Goal: Use online tool/utility: Use online tool/utility

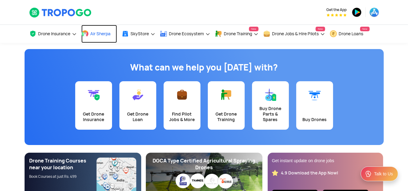
click at [106, 36] on link "Air Sherpa" at bounding box center [99, 34] width 36 height 18
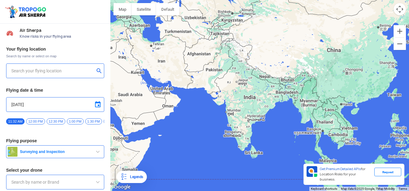
type input "Aquila X2"
click at [399, 28] on button "Zoom in" at bounding box center [400, 31] width 12 height 12
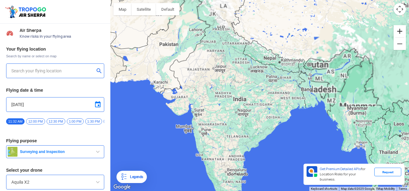
click at [399, 28] on button "Zoom in" at bounding box center [400, 31] width 12 height 12
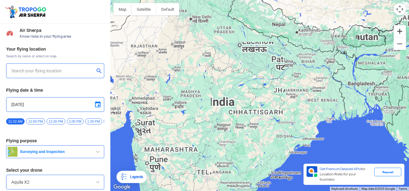
click at [400, 29] on button "Zoom in" at bounding box center [400, 31] width 12 height 12
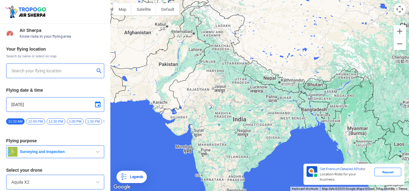
click at [235, 175] on div at bounding box center [259, 95] width 299 height 191
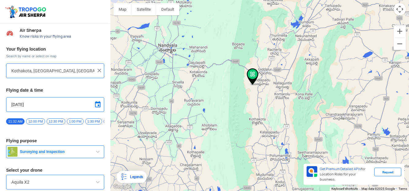
type input "[STREET_ADDRESS]"
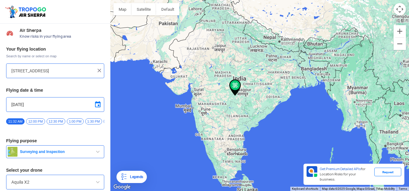
click at [96, 73] on img at bounding box center [99, 70] width 6 height 6
click at [84, 70] on input "text" at bounding box center [52, 70] width 83 height 7
type input "[GEOGRAPHIC_DATA], [GEOGRAPHIC_DATA] 530049, [GEOGRAPHIC_DATA]"
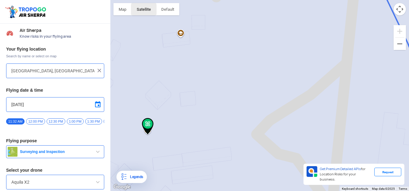
click at [148, 5] on button "Satellite" at bounding box center [144, 9] width 25 height 12
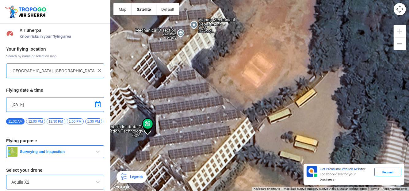
click at [74, 150] on button "Surveying and Inspection" at bounding box center [55, 151] width 98 height 13
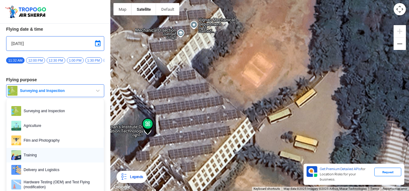
click at [72, 151] on link "Training" at bounding box center [55, 155] width 98 height 15
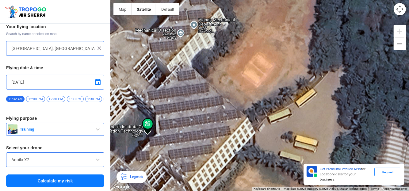
click at [68, 155] on div "Aquila X2" at bounding box center [55, 159] width 98 height 15
click at [69, 159] on input "Aquila X2" at bounding box center [55, 159] width 88 height 7
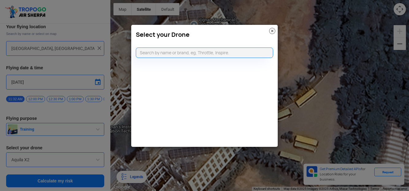
click at [53, 155] on modal-container "Select your Drone" at bounding box center [204, 95] width 409 height 191
click at [110, 149] on modal-container "Select your Drone" at bounding box center [204, 95] width 409 height 191
click at [273, 30] on img at bounding box center [272, 31] width 6 height 6
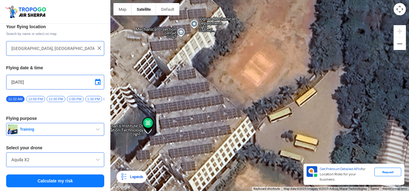
click at [69, 102] on div "11:32 AM 12:00 PM 12:30 PM 1:00 PM 1:30 PM 2:00 PM 2:30 PM 3:00 PM 3:30 PM 4:00…" at bounding box center [55, 101] width 98 height 11
click at [78, 155] on div "Aquila X2" at bounding box center [55, 159] width 98 height 15
click at [55, 155] on div "Aquila X2" at bounding box center [55, 159] width 98 height 15
click at [30, 159] on input "Aquila X2" at bounding box center [55, 159] width 88 height 7
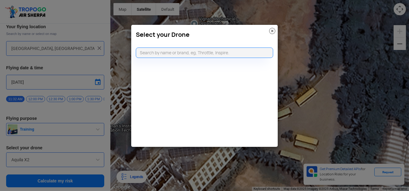
click at [30, 159] on modal-container "Select your Drone" at bounding box center [204, 95] width 409 height 191
drag, startPoint x: 161, startPoint y: 54, endPoint x: 155, endPoint y: 56, distance: 6.1
click at [160, 54] on input "dgi" at bounding box center [204, 53] width 137 height 10
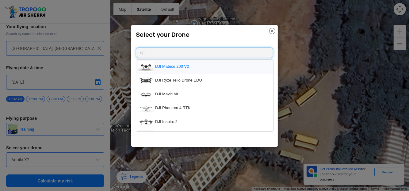
type input "dji"
click at [186, 69] on li "DJI Matrice 200 V2" at bounding box center [204, 67] width 137 height 14
type input "DJI Matrice 200 V2"
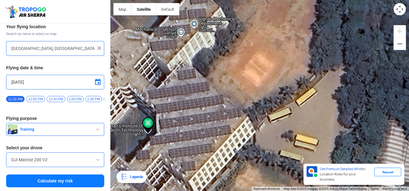
click at [81, 184] on button "Calculate my risk" at bounding box center [55, 181] width 98 height 13
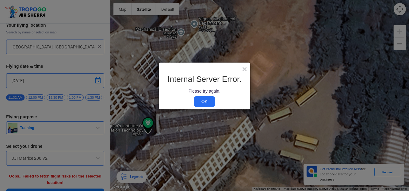
click at [196, 102] on link "OK" at bounding box center [204, 101] width 21 height 11
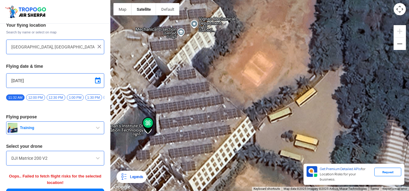
click at [78, 157] on input "DJI Matrice 200 V2" at bounding box center [55, 158] width 88 height 7
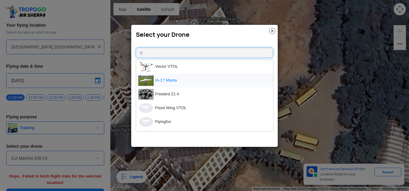
type input "d"
click at [175, 84] on li "IA-17 Manta" at bounding box center [204, 81] width 137 height 14
type input "IA-17 Manta"
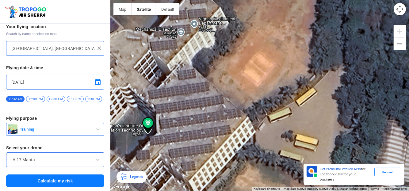
click at [89, 176] on button "Calculate my risk" at bounding box center [55, 181] width 98 height 13
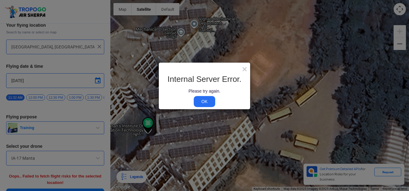
click at [203, 103] on link "OK" at bounding box center [204, 101] width 21 height 11
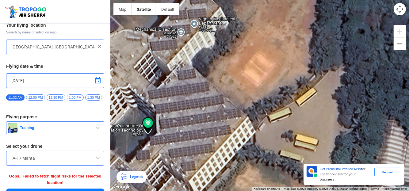
scroll to position [39, 0]
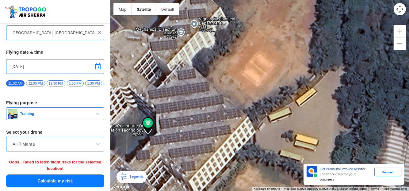
click at [72, 144] on input "IA-17 Manta" at bounding box center [55, 144] width 88 height 7
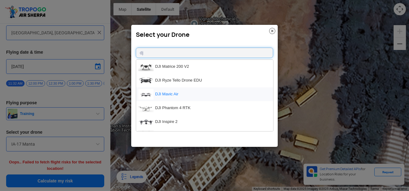
type input "dj"
click at [183, 96] on li "DJI Mavic Air" at bounding box center [204, 94] width 137 height 14
type input "DJI Mavic Air"
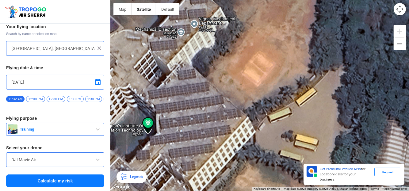
click at [98, 178] on button "Calculate my risk" at bounding box center [55, 181] width 98 height 13
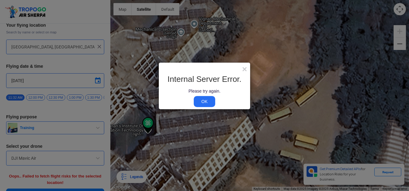
click at [202, 103] on link "OK" at bounding box center [204, 101] width 21 height 11
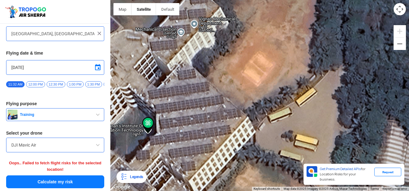
scroll to position [39, 0]
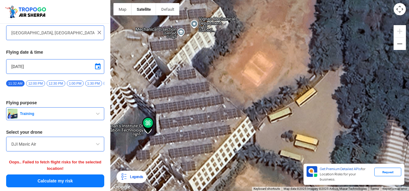
click at [83, 178] on button "Calculate my risk" at bounding box center [55, 181] width 98 height 13
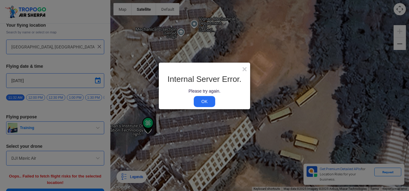
click at [198, 100] on link "OK" at bounding box center [204, 101] width 21 height 11
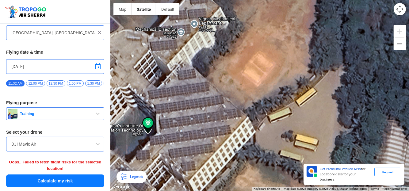
click at [80, 177] on button "Calculate my risk" at bounding box center [55, 181] width 98 height 13
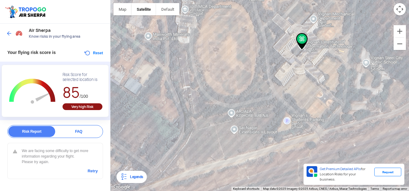
click at [95, 106] on div "Very high Risk" at bounding box center [83, 106] width 40 height 7
click at [98, 172] on div "We are facing some difficulty to get more information regarding your flight. Pl…" at bounding box center [55, 161] width 96 height 36
click at [95, 173] on link "Retry" at bounding box center [93, 171] width 10 height 6
click at [96, 167] on div "We are facing some difficulty to get more information regarding your flight. Pl…" at bounding box center [55, 161] width 96 height 36
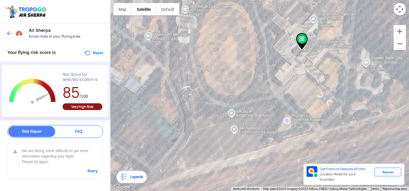
click at [95, 170] on link "Retry" at bounding box center [93, 171] width 10 height 6
click at [96, 169] on link "Retry" at bounding box center [93, 171] width 10 height 6
click at [93, 171] on link "Retry" at bounding box center [93, 171] width 10 height 6
click at [94, 170] on link "Retry" at bounding box center [93, 171] width 10 height 6
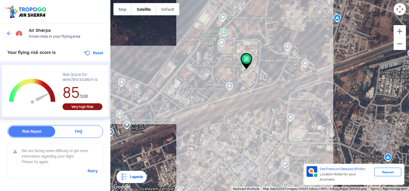
click at [125, 33] on div at bounding box center [259, 95] width 299 height 191
click at [8, 32] on img at bounding box center [9, 33] width 6 height 6
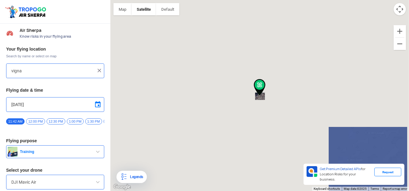
type input "[GEOGRAPHIC_DATA], [GEOGRAPHIC_DATA] 530049, [GEOGRAPHIC_DATA]"
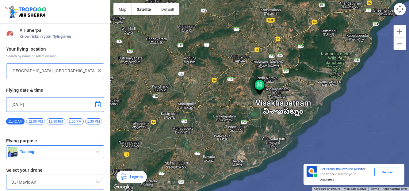
click at [52, 71] on input "[GEOGRAPHIC_DATA], [GEOGRAPHIC_DATA] 530049, [GEOGRAPHIC_DATA]" at bounding box center [52, 70] width 83 height 7
click at [96, 70] on img at bounding box center [99, 70] width 6 height 6
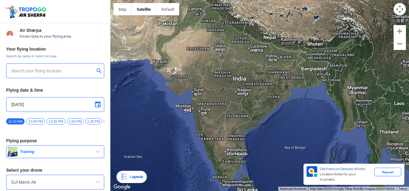
click at [90, 70] on input "text" at bounding box center [52, 70] width 83 height 7
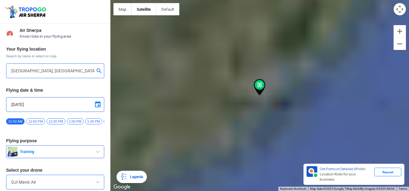
type input "[STREET_ADDRESS]"
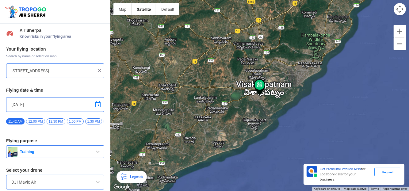
click at [258, 82] on img at bounding box center [260, 87] width 12 height 17
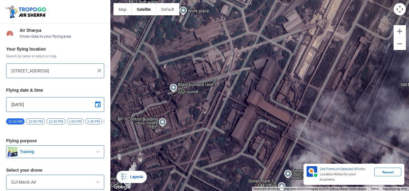
click at [79, 73] on input "[STREET_ADDRESS]" at bounding box center [52, 70] width 83 height 7
click at [98, 69] on img at bounding box center [99, 70] width 6 height 6
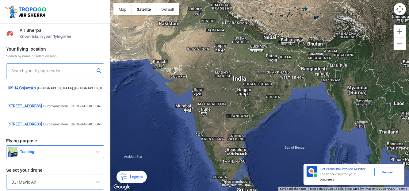
click at [91, 71] on input "text" at bounding box center [52, 70] width 83 height 7
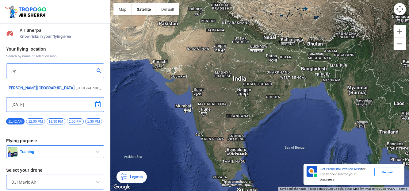
type input "p"
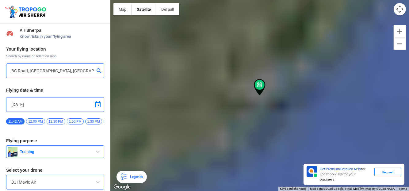
type input "[STREET_ADDRESS]"
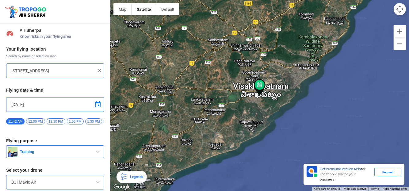
click at [258, 84] on img at bounding box center [260, 87] width 12 height 17
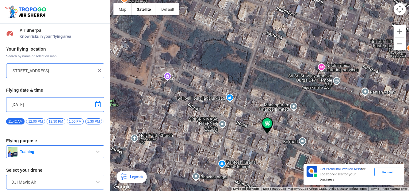
click at [98, 69] on img at bounding box center [99, 70] width 6 height 6
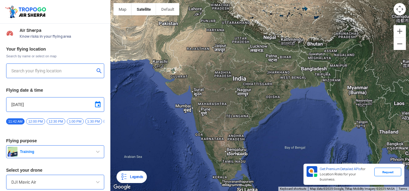
click at [98, 69] on button "submit" at bounding box center [100, 71] width 7 height 6
click at [86, 71] on input "text" at bounding box center [52, 70] width 83 height 7
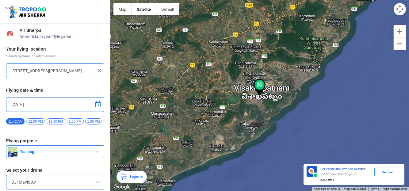
click at [258, 85] on img at bounding box center [260, 87] width 12 height 17
click at [259, 85] on img at bounding box center [260, 87] width 12 height 17
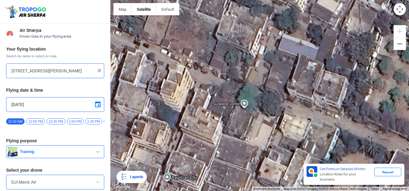
drag, startPoint x: 202, startPoint y: 90, endPoint x: 333, endPoint y: 176, distance: 157.3
click at [333, 176] on div "Map Terrain Satellite Labels Legends Get Premium Detailed APIs for Location Ris…" at bounding box center [259, 95] width 299 height 191
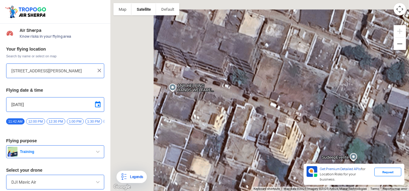
drag, startPoint x: 199, startPoint y: 107, endPoint x: 307, endPoint y: 158, distance: 119.7
click at [307, 158] on div at bounding box center [259, 95] width 299 height 191
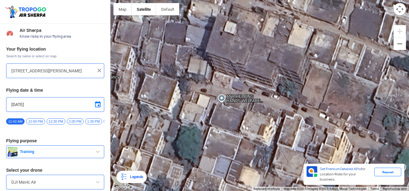
drag, startPoint x: 222, startPoint y: 119, endPoint x: 273, endPoint y: 130, distance: 51.7
click at [273, 130] on div at bounding box center [259, 95] width 299 height 191
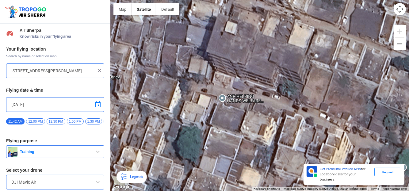
click at [212, 107] on div at bounding box center [259, 95] width 299 height 191
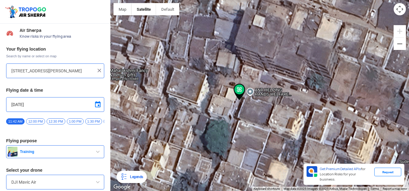
type input "[STREET_ADDRESS]"
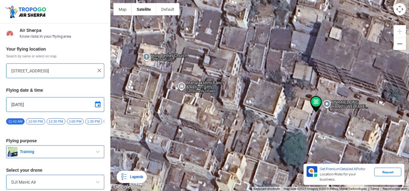
drag, startPoint x: 208, startPoint y: 89, endPoint x: 264, endPoint y: 106, distance: 58.3
click at [264, 106] on div at bounding box center [259, 95] width 299 height 191
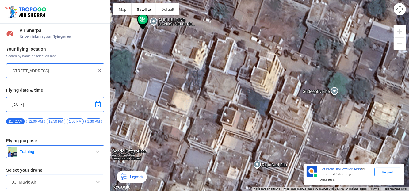
drag, startPoint x: 172, startPoint y: 101, endPoint x: 1, endPoint y: 3, distance: 196.9
click at [1, 3] on div "Location Risk Score Air Sherpa Know risks in your flying area Your flying locat…" at bounding box center [204, 95] width 409 height 191
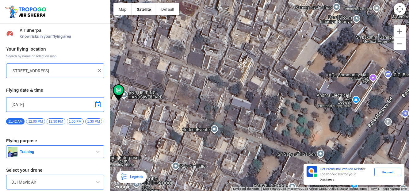
drag, startPoint x: 181, startPoint y: 41, endPoint x: 135, endPoint y: 113, distance: 85.0
click at [135, 113] on div at bounding box center [259, 95] width 299 height 191
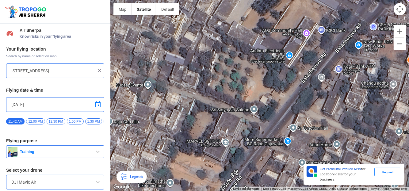
drag, startPoint x: 229, startPoint y: 109, endPoint x: 164, endPoint y: 61, distance: 80.7
click at [164, 62] on div at bounding box center [259, 95] width 299 height 191
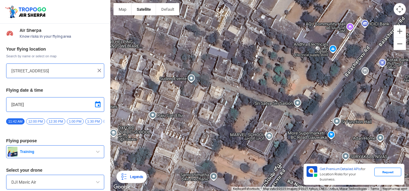
drag, startPoint x: 222, startPoint y: 127, endPoint x: 263, endPoint y: 127, distance: 41.4
click at [263, 127] on div at bounding box center [259, 95] width 299 height 191
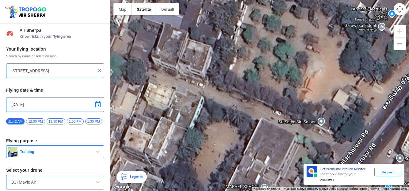
drag, startPoint x: 265, startPoint y: 112, endPoint x: 273, endPoint y: 114, distance: 8.4
click at [273, 114] on div at bounding box center [259, 95] width 299 height 191
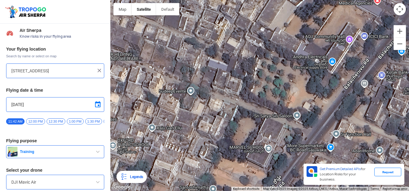
click at [99, 69] on img at bounding box center [99, 70] width 6 height 6
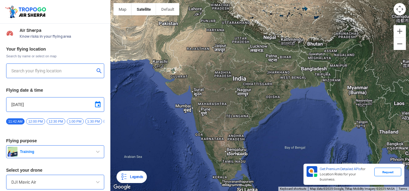
click at [79, 65] on div at bounding box center [55, 71] width 98 height 15
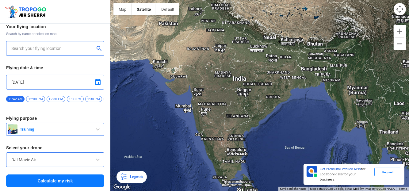
click at [58, 48] on input "text" at bounding box center [52, 48] width 83 height 7
type input "e"
click at [100, 43] on div "23-37-6 pydimamaba colony [GEOGRAPHIC_DATA]" at bounding box center [55, 48] width 98 height 15
click at [98, 46] on button "submit" at bounding box center [100, 49] width 7 height 6
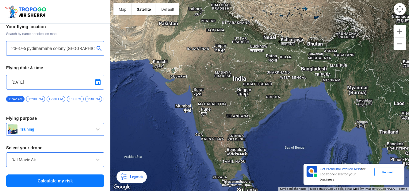
click at [97, 47] on button "submit" at bounding box center [100, 49] width 7 height 6
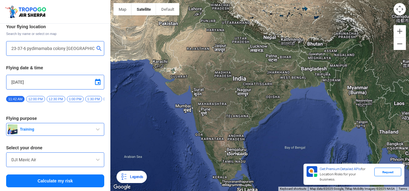
click at [97, 47] on button "submit" at bounding box center [100, 49] width 7 height 6
click at [93, 46] on div at bounding box center [55, 48] width 88 height 7
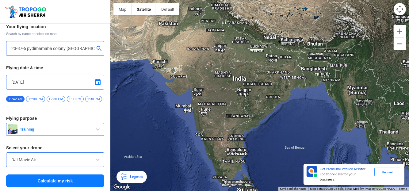
click at [91, 46] on input "23-37-6 pydimamaba colony [GEOGRAPHIC_DATA]" at bounding box center [52, 48] width 83 height 7
click at [97, 46] on button "submit" at bounding box center [100, 49] width 7 height 6
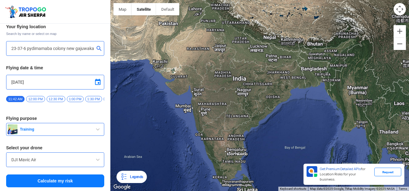
click at [97, 46] on button "submit" at bounding box center [100, 49] width 7 height 6
click at [88, 50] on input "23-37-6 pydimamaba colony new gajuwaka visakhapatnam" at bounding box center [52, 48] width 83 height 7
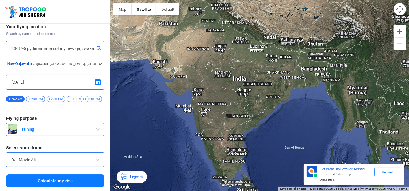
click at [100, 46] on button "submit" at bounding box center [100, 49] width 7 height 6
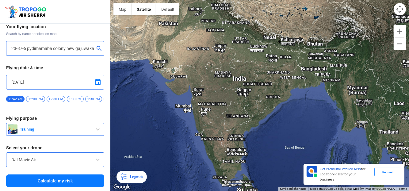
click at [100, 46] on button "submit" at bounding box center [100, 49] width 7 height 6
click at [98, 47] on button "submit" at bounding box center [100, 49] width 7 height 6
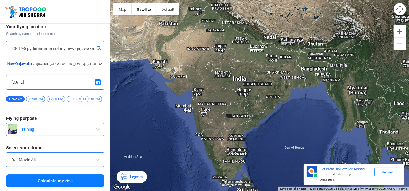
click at [90, 47] on input "23-37-6 pydimamaba colony new gajuwaka visakhapatnam" at bounding box center [52, 48] width 83 height 7
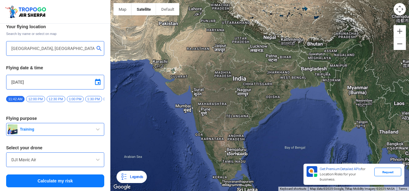
type input "[DATE][STREET_ADDRESS]"
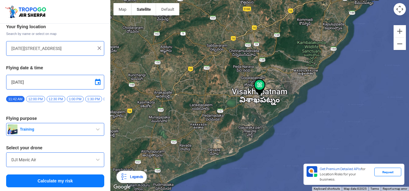
click at [100, 46] on img at bounding box center [99, 48] width 6 height 6
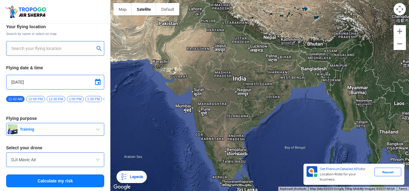
click at [64, 47] on input "text" at bounding box center [52, 48] width 83 height 7
type input "m"
click at [97, 48] on button "submit" at bounding box center [100, 49] width 7 height 6
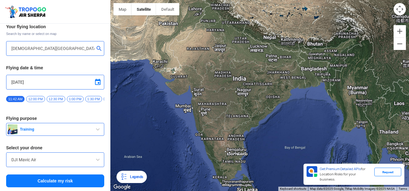
click at [93, 48] on div at bounding box center [55, 48] width 88 height 7
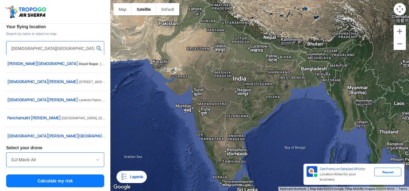
click at [91, 49] on input "[DEMOGRAPHIC_DATA][GEOGRAPHIC_DATA][PERSON_NAME]" at bounding box center [52, 48] width 83 height 7
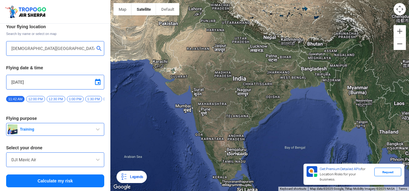
click at [120, 35] on div at bounding box center [259, 95] width 299 height 191
type input "Unnamed Road"
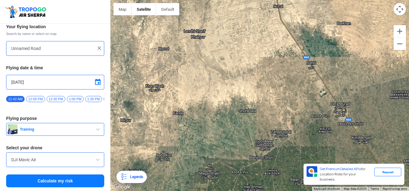
click at [97, 45] on img at bounding box center [99, 48] width 6 height 6
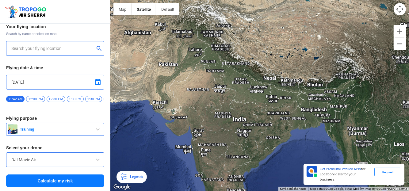
click at [83, 45] on input "text" at bounding box center [52, 48] width 83 height 7
click at [126, 52] on div at bounding box center [259, 95] width 299 height 191
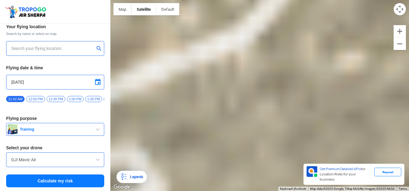
type input "Unnamed Road"
